Goal: Task Accomplishment & Management: Manage account settings

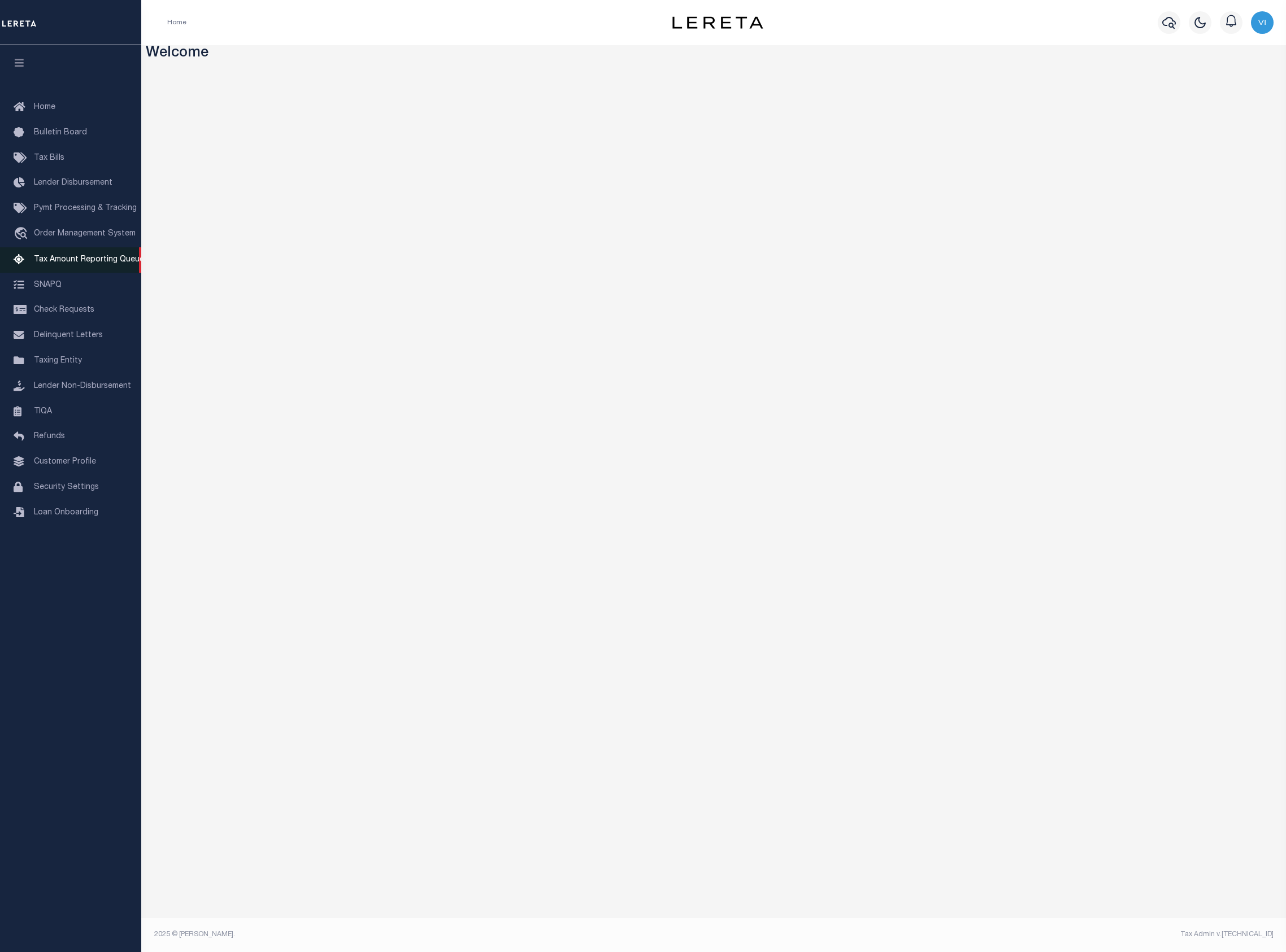
click at [81, 266] on link "Tax Amount Reporting Queue" at bounding box center [70, 260] width 141 height 26
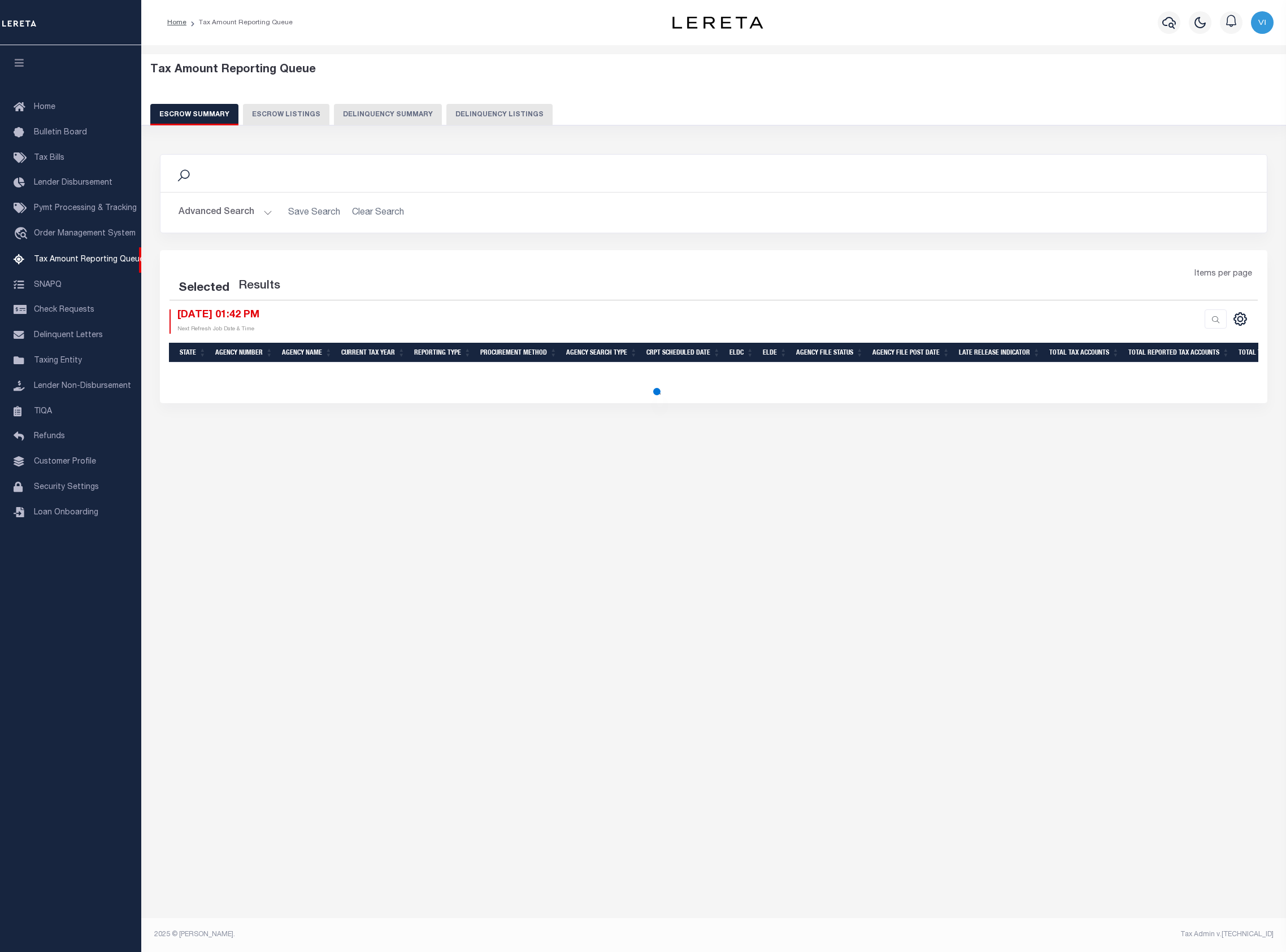
click at [405, 121] on button "Delinquency Summary" at bounding box center [387, 115] width 108 height 22
select select
select select "AnnualDelinquency"
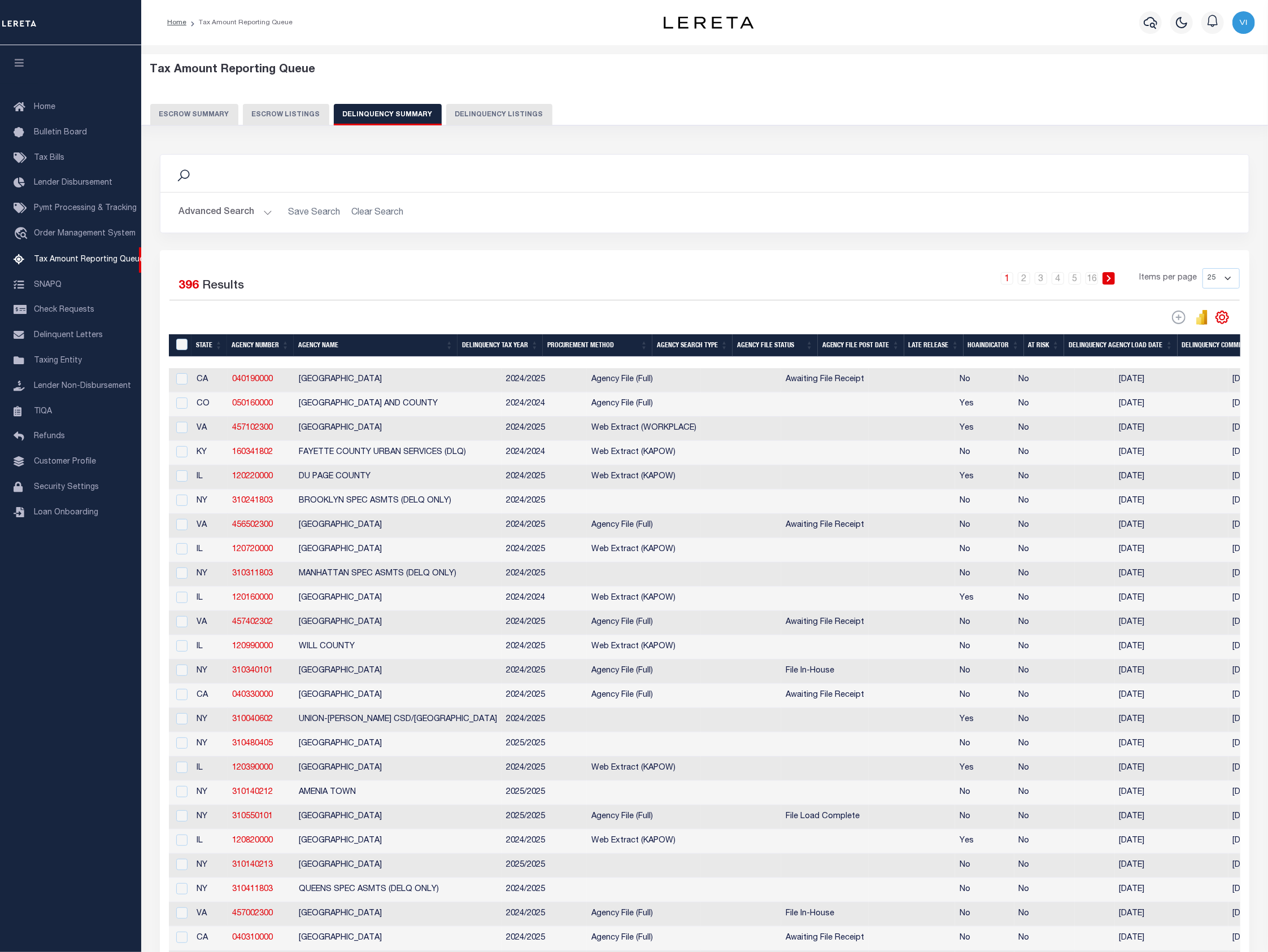
click at [236, 209] on button "Advanced Search" at bounding box center [225, 212] width 94 height 22
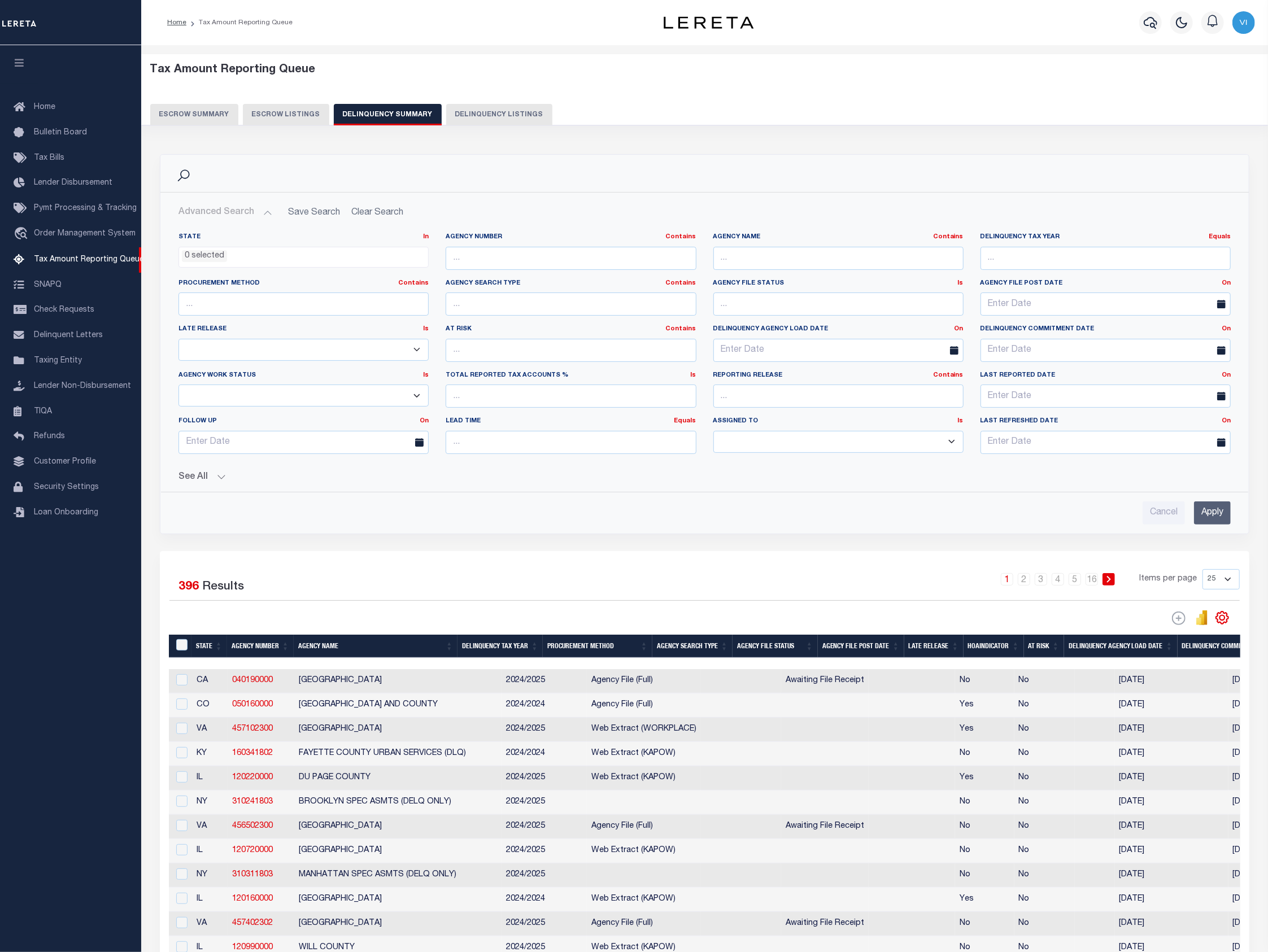
click at [207, 487] on div "State In In AK AL AR AZ CA CO CT DC DE FL GA GU HI IA ID IL IN KS KY LA MA MD M…" at bounding box center [705, 374] width 1070 height 301
click at [206, 483] on button "See All" at bounding box center [704, 477] width 1052 height 11
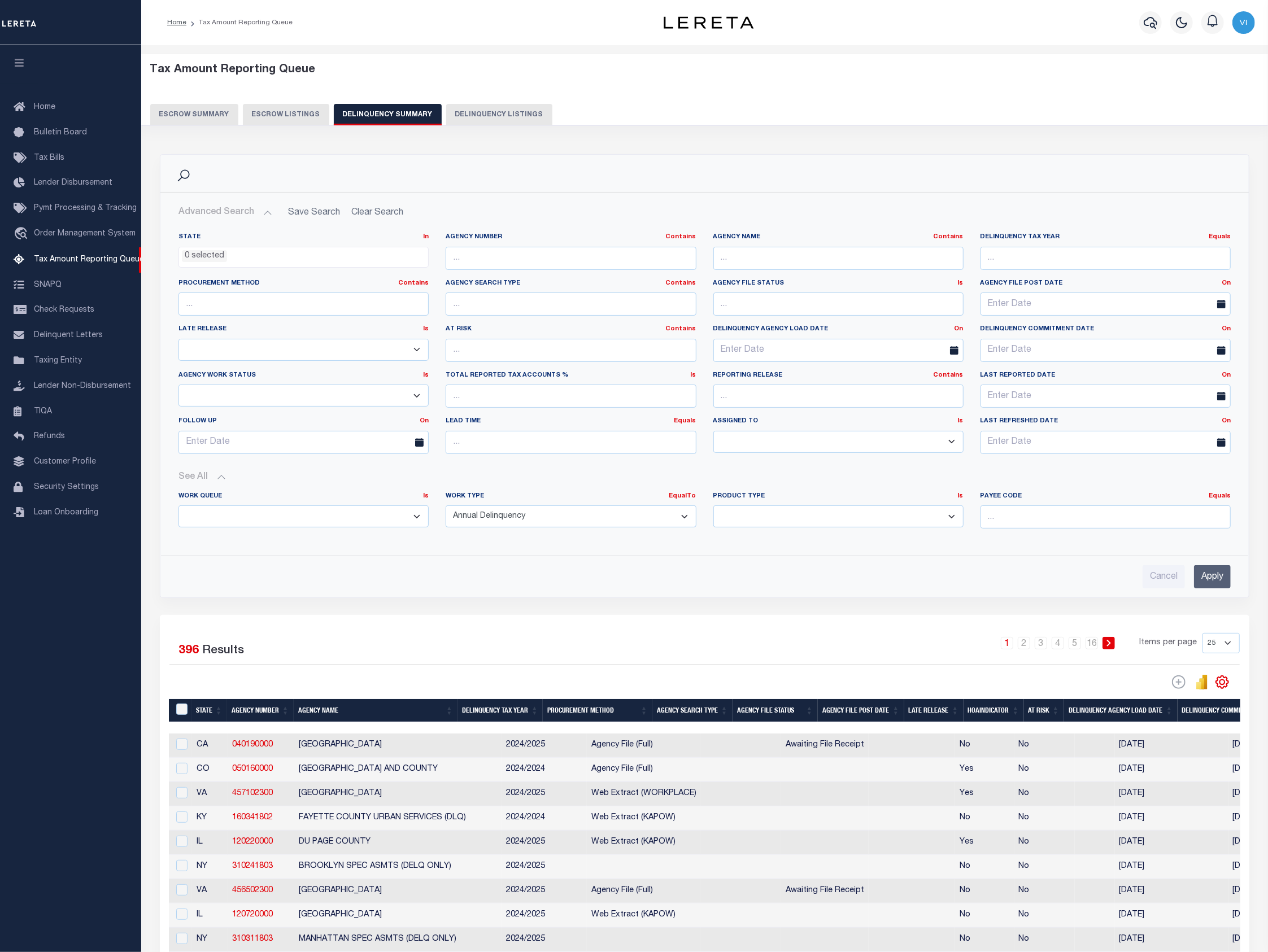
click at [206, 483] on button "See All" at bounding box center [704, 477] width 1052 height 11
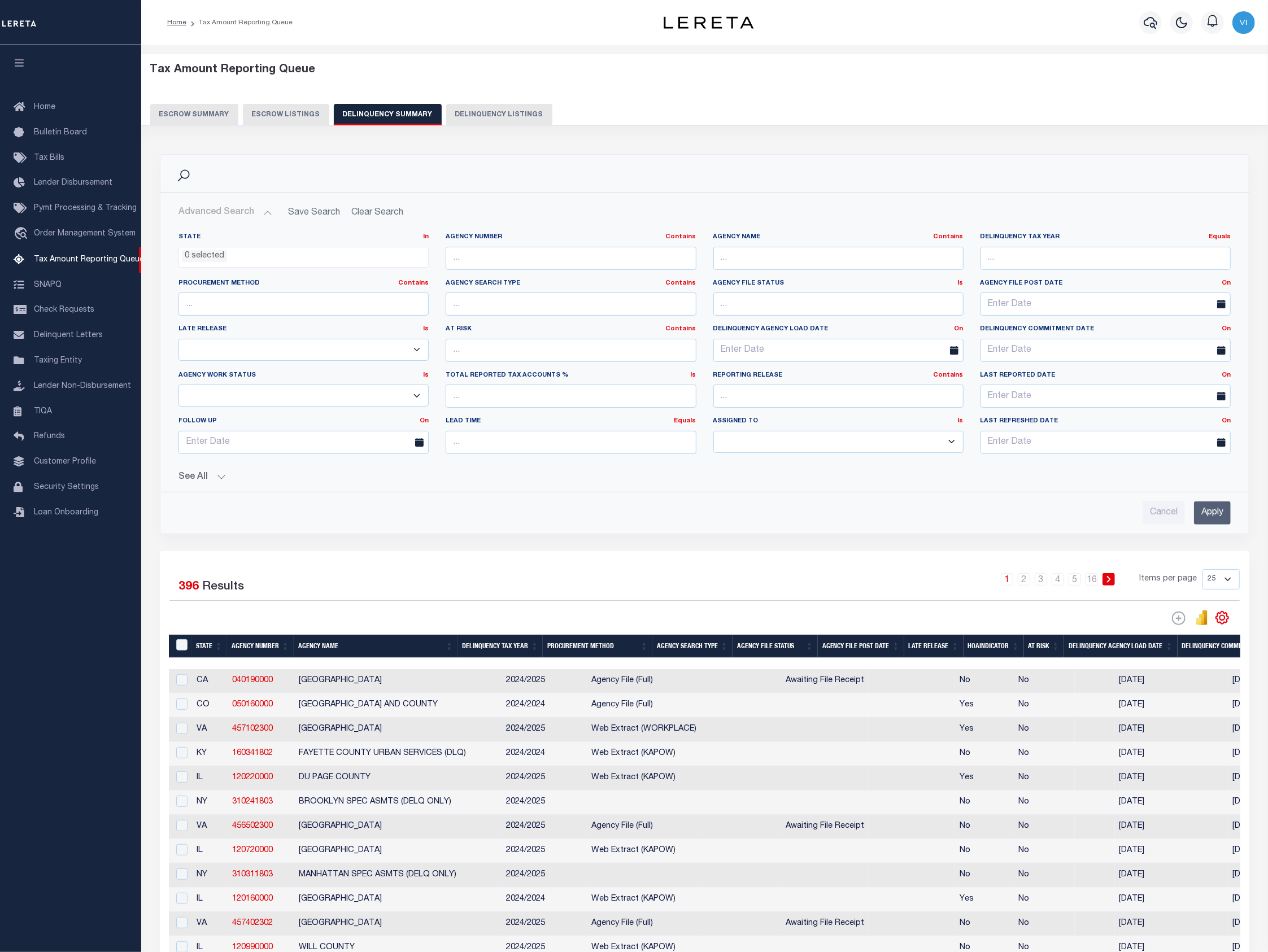
scroll to position [113, 0]
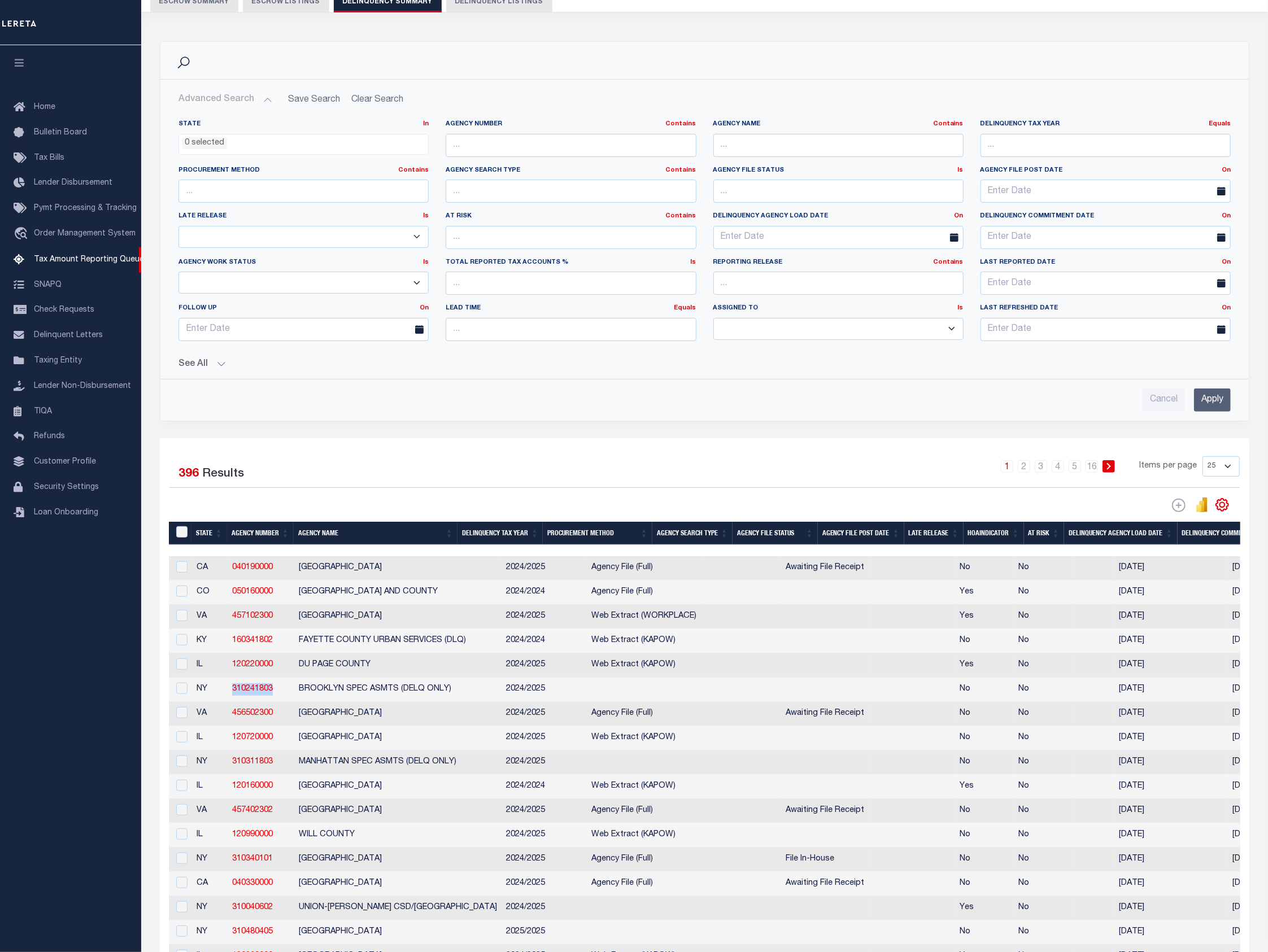
drag, startPoint x: 283, startPoint y: 697, endPoint x: 229, endPoint y: 696, distance: 54.0
click at [229, 696] on td "310241803" at bounding box center [261, 690] width 67 height 25
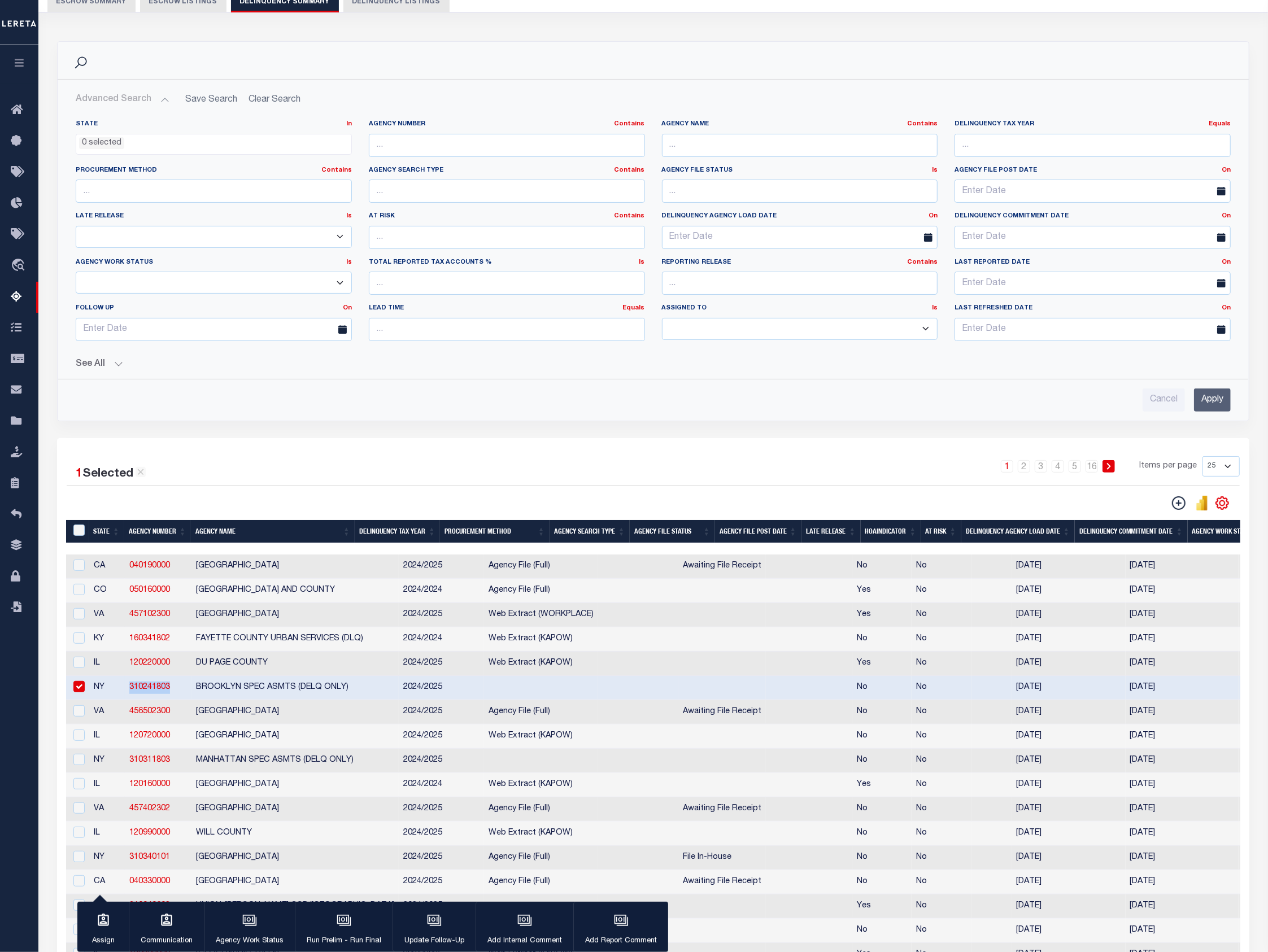
copy link "310241803"
click at [634, 444] on div "1 Selected 396 Results 1 2 3 4 5 … 16 Items per page 25 100 200 500 1000" at bounding box center [653, 804] width 1193 height 733
click at [154, 691] on link "310241803" at bounding box center [149, 688] width 41 height 8
checkbox input "false"
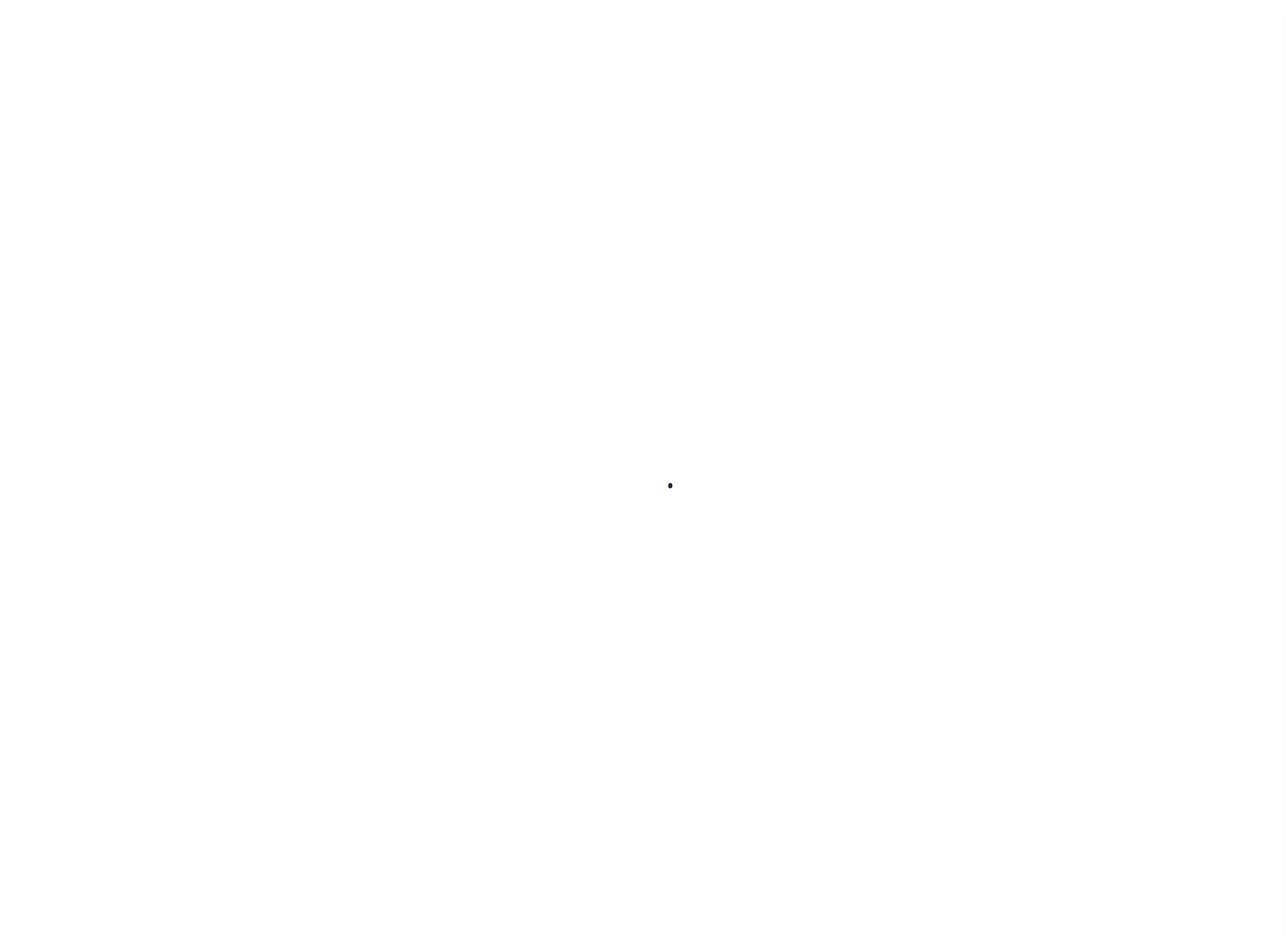
select select
checkbox input "false"
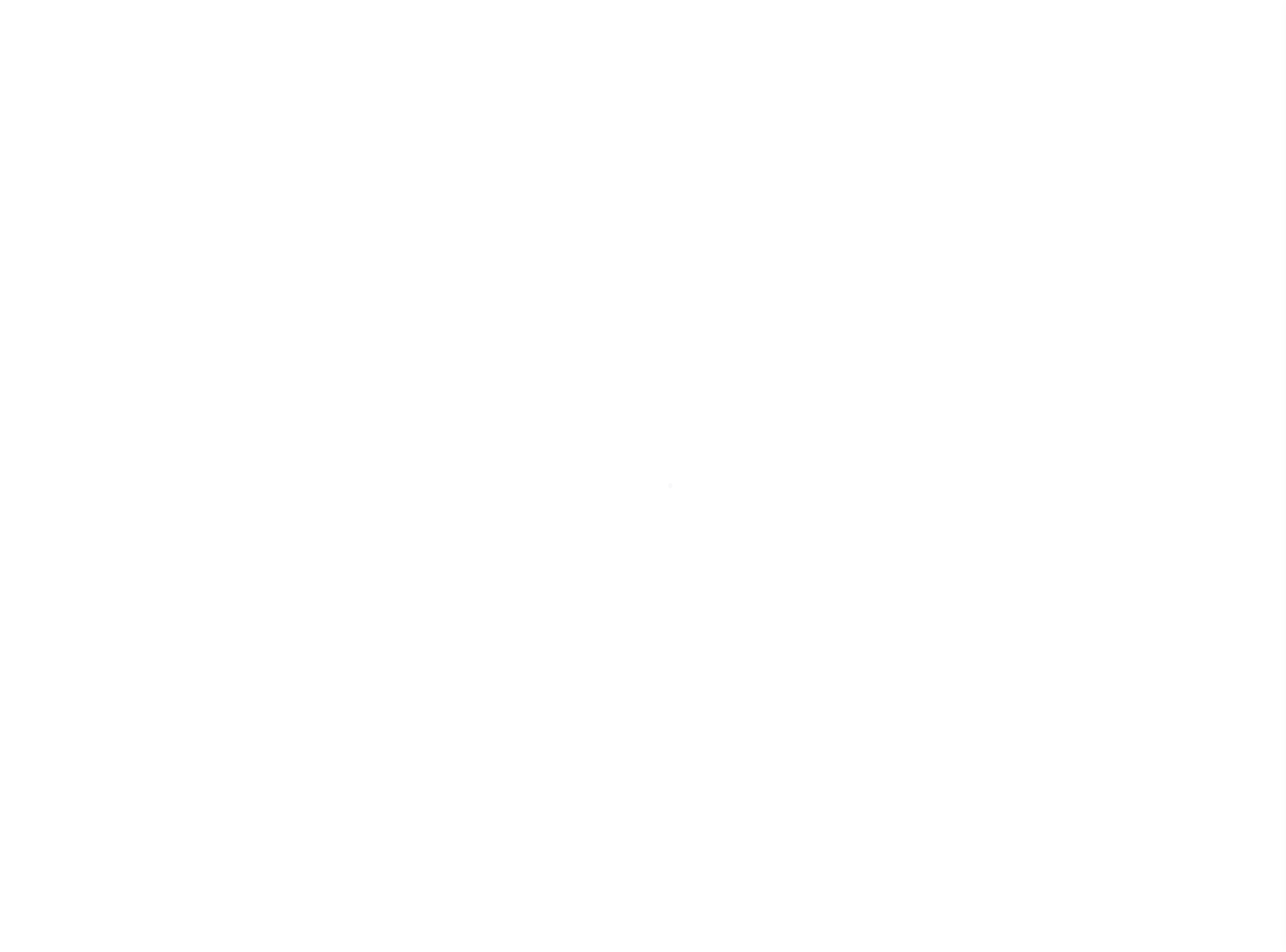
checkbox input "false"
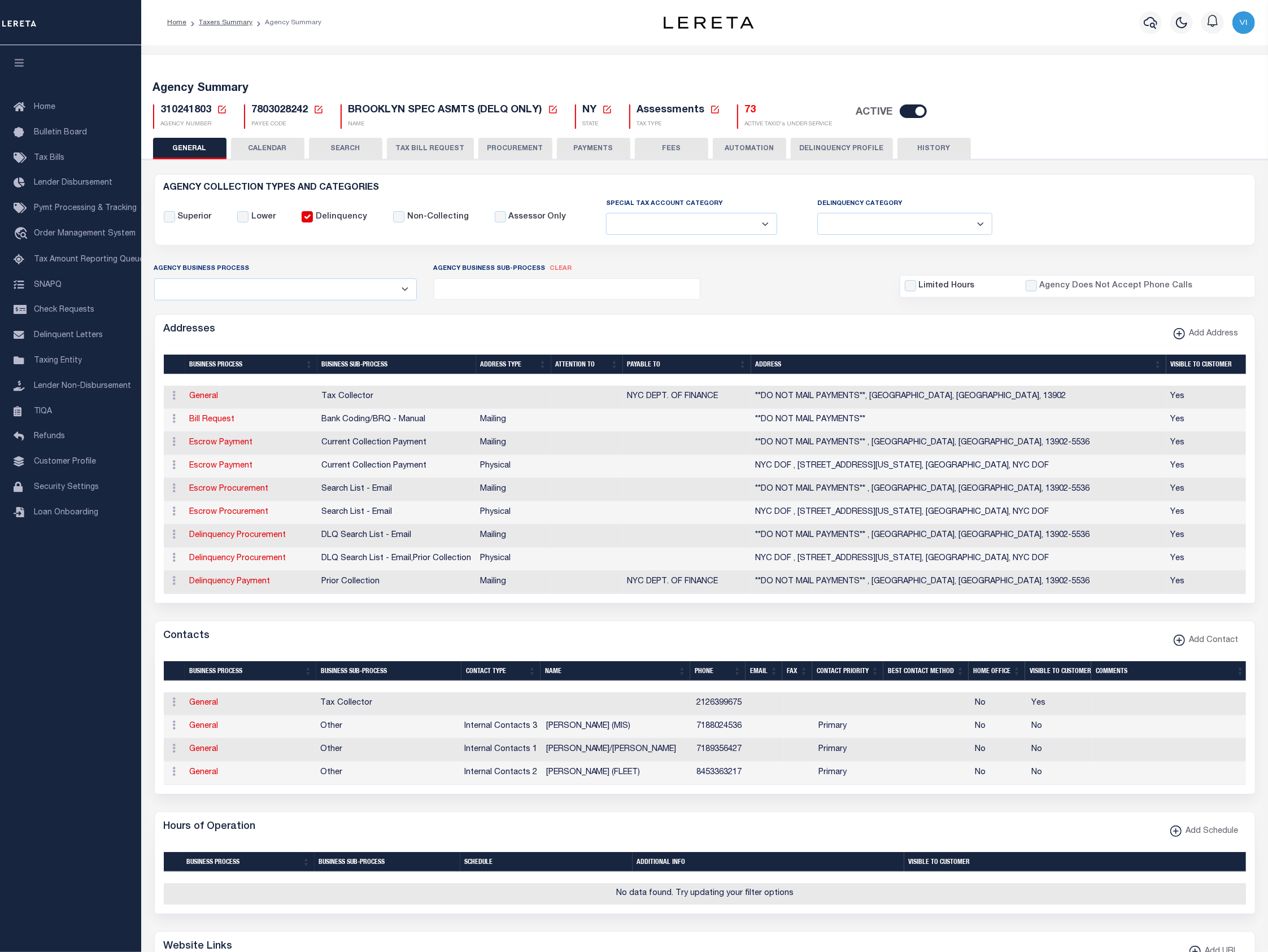
click at [291, 112] on span "7803028242" at bounding box center [280, 110] width 57 height 10
copy h5 "7803028242"
click at [688, 318] on div "Addresses Add Address" at bounding box center [705, 330] width 1100 height 31
